Goal: Task Accomplishment & Management: Complete application form

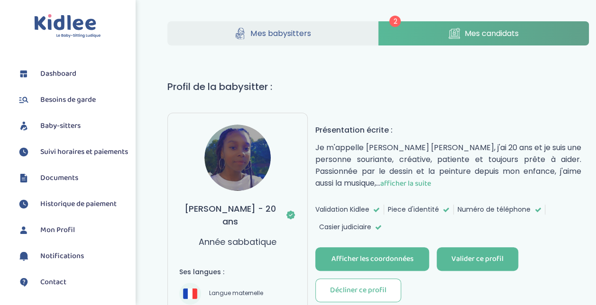
click at [431, 33] on link "Mes candidats" at bounding box center [483, 33] width 210 height 24
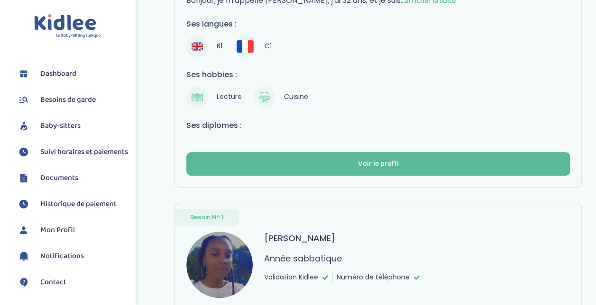
scroll to position [191, 0]
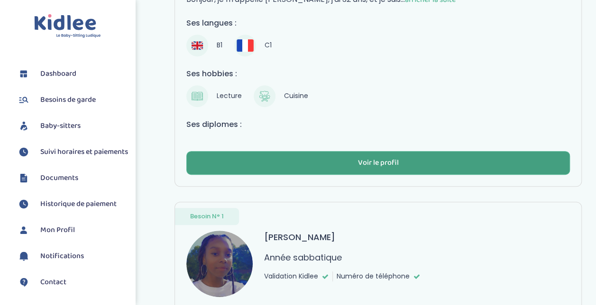
click at [375, 161] on div "Voir le profil" at bounding box center [377, 163] width 41 height 11
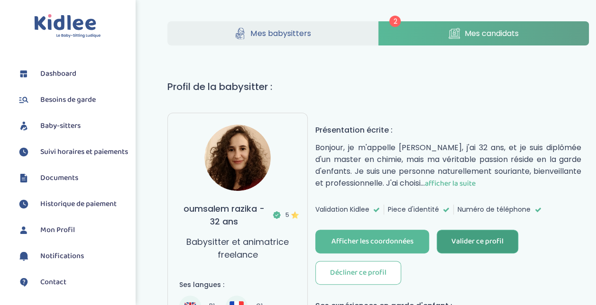
click at [483, 236] on div "Valider ce profil" at bounding box center [477, 241] width 52 height 11
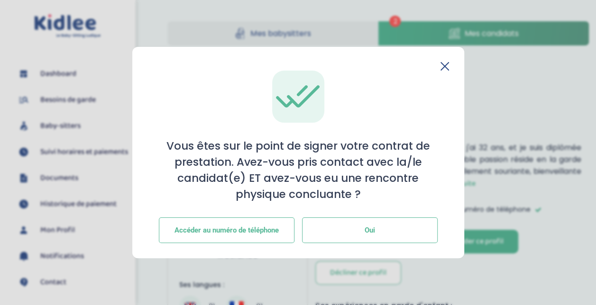
click at [359, 227] on button "Oui" at bounding box center [370, 230] width 136 height 26
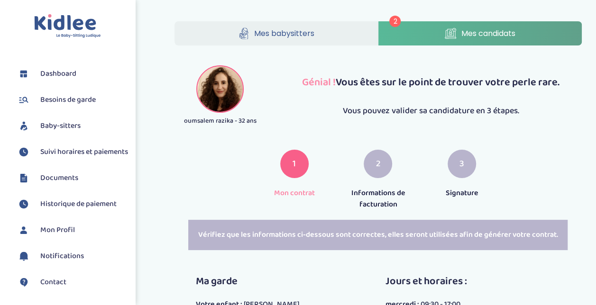
drag, startPoint x: 595, startPoint y: 109, endPoint x: 594, endPoint y: 120, distance: 11.0
click at [594, 120] on div "2 Mes babysitters Mes candidats oumsalem razika - 32 ans Génial ! Vous êtes sur…" at bounding box center [377, 246] width 435 height 464
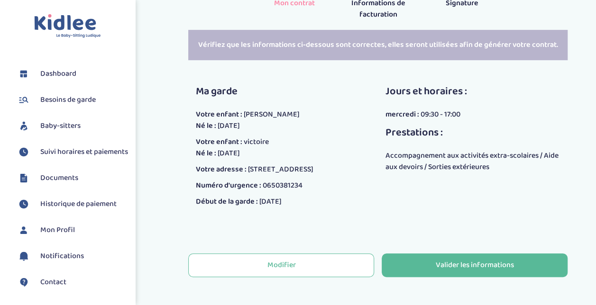
scroll to position [239, 0]
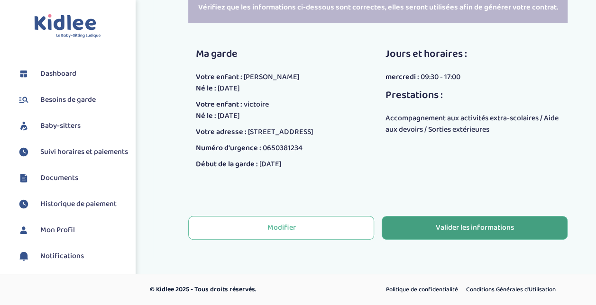
click at [475, 227] on div "Valider les informations" at bounding box center [474, 228] width 78 height 11
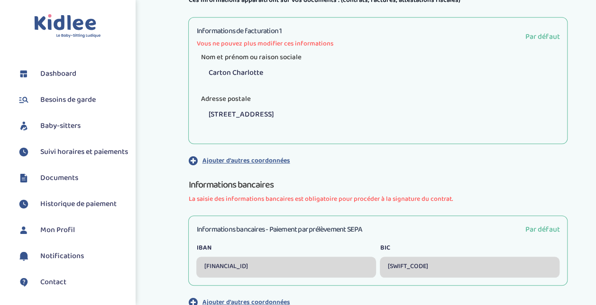
scroll to position [405, 0]
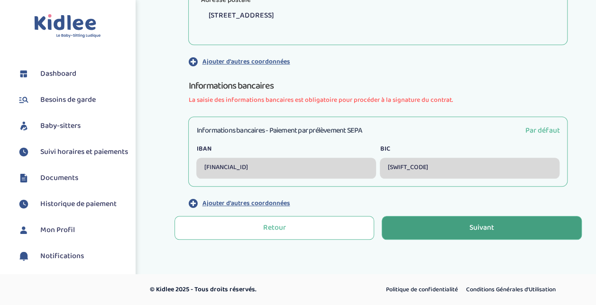
click at [488, 225] on div "Suivant" at bounding box center [481, 228] width 25 height 11
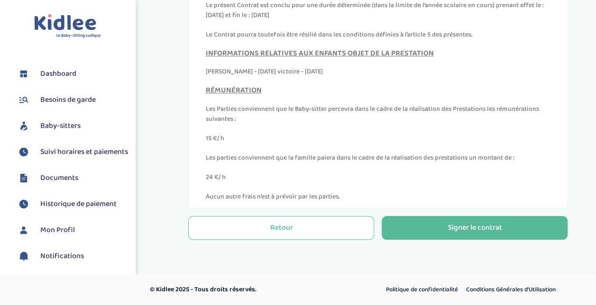
scroll to position [4088, 0]
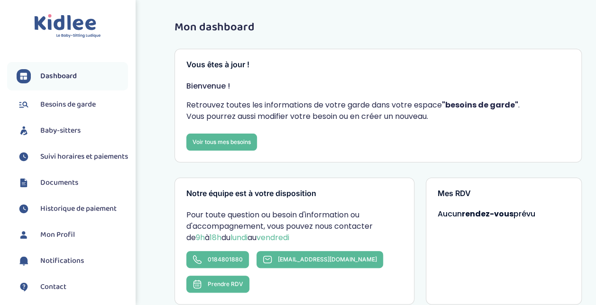
click at [74, 124] on link "Baby-sitters" at bounding box center [72, 131] width 111 height 14
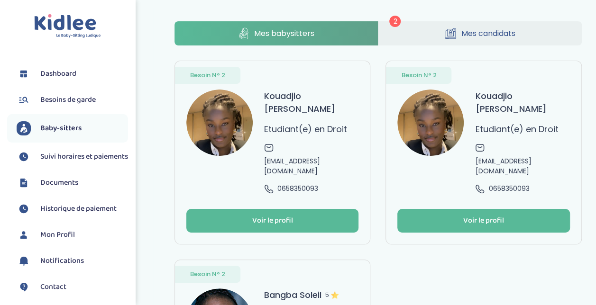
click at [508, 272] on div "Besoin N° 2 Kouadjio [PERSON_NAME](e) en Droit [EMAIL_ADDRESS][DOMAIN_NAME] 065…" at bounding box center [377, 252] width 407 height 383
click at [59, 188] on span "Documents" at bounding box center [59, 182] width 38 height 11
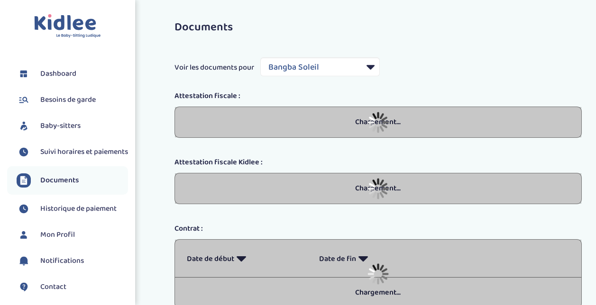
select select "23223"
select select "2023"
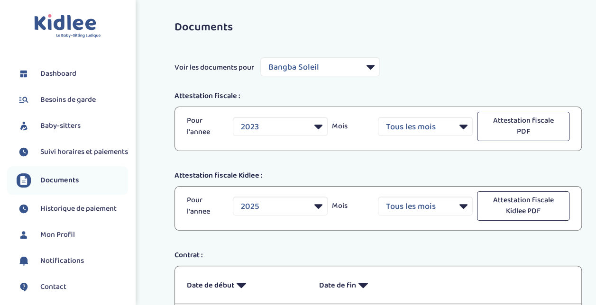
click at [83, 130] on link "Baby-sitters" at bounding box center [72, 126] width 111 height 14
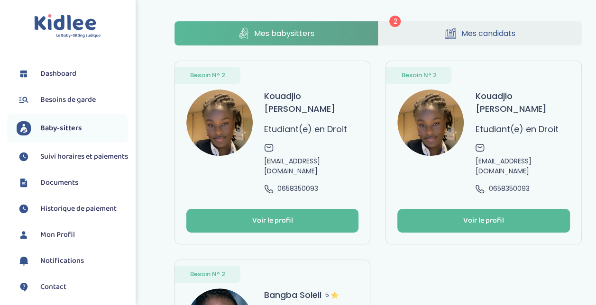
click at [498, 30] on span "Mes candidats" at bounding box center [488, 33] width 54 height 12
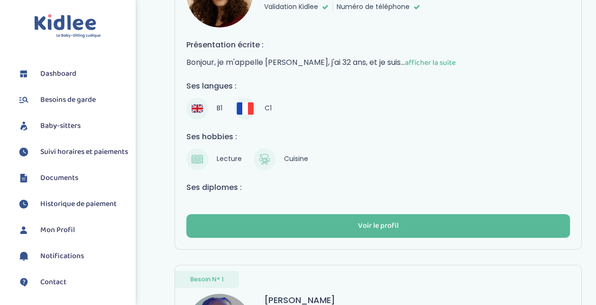
scroll to position [148, 0]
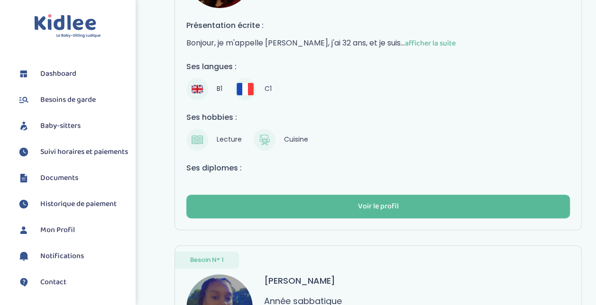
click at [365, 215] on link "Besoin N° 1 oumsalem razika 5 Babysitter et animatrice freelance Validation Kid…" at bounding box center [377, 71] width 407 height 317
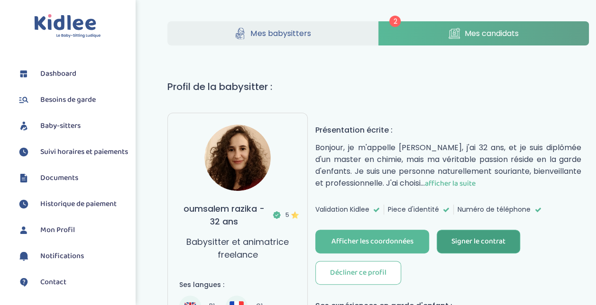
click at [475, 241] on div "Signer le contrat" at bounding box center [478, 241] width 54 height 11
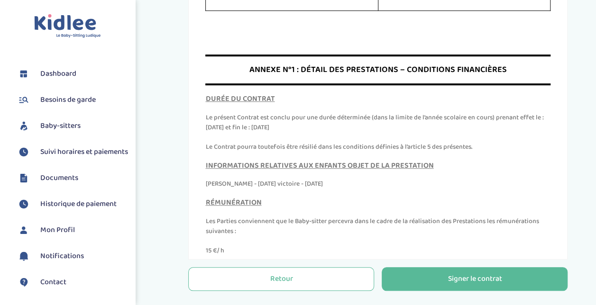
scroll to position [4046, 0]
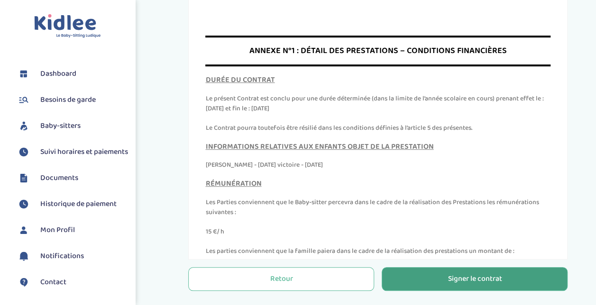
click at [479, 287] on button "Signer le contrat" at bounding box center [474, 279] width 186 height 24
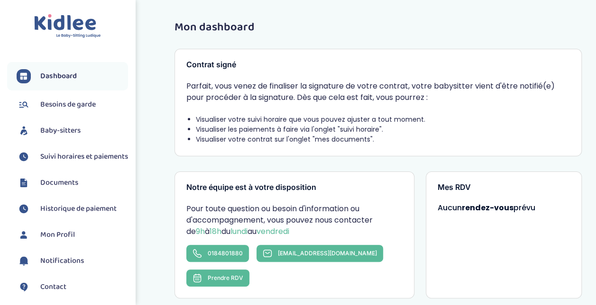
click at [63, 74] on span "Dashboard" at bounding box center [58, 76] width 36 height 11
